Goal: Task Accomplishment & Management: Use online tool/utility

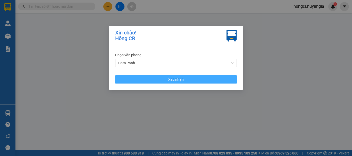
click at [170, 77] on span "Xác nhận" at bounding box center [175, 80] width 15 height 6
